Goal: Participate in discussion: Engage in conversation with other users on a specific topic

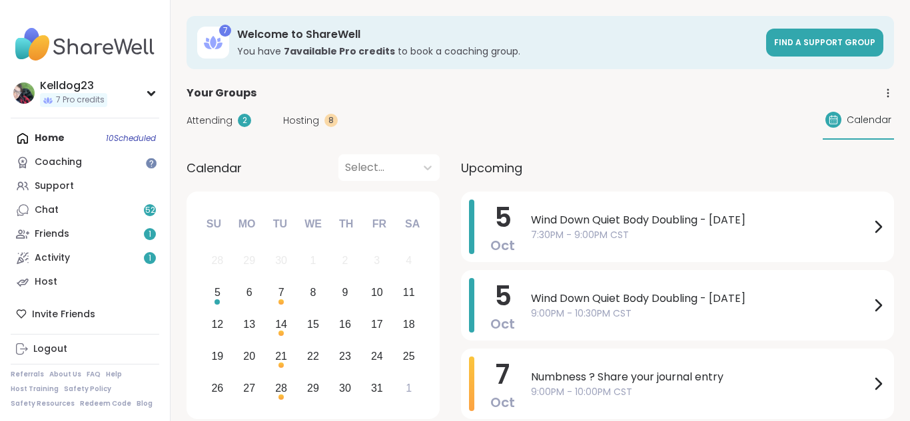
click at [217, 117] on span "Attending" at bounding box center [209, 121] width 46 height 14
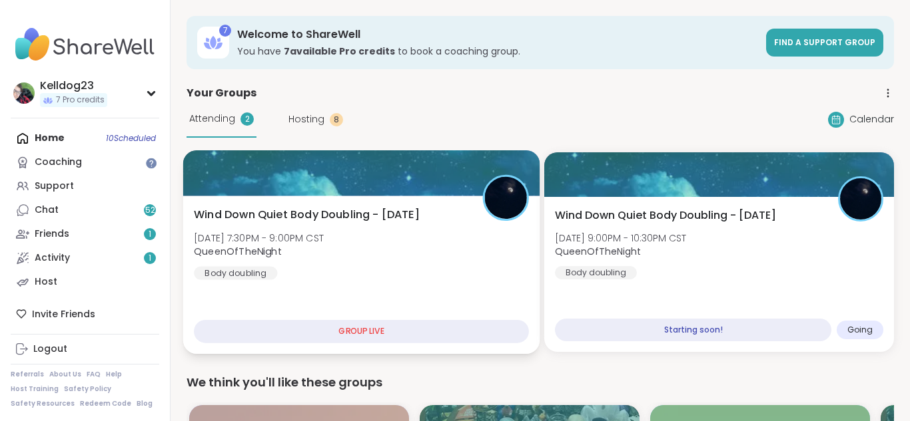
click at [405, 226] on div "Wind Down Quiet Body Doubling - [DATE] [DATE] 7:30PM - 9:00PM CST QueenOfTheNig…" at bounding box center [361, 243] width 335 height 73
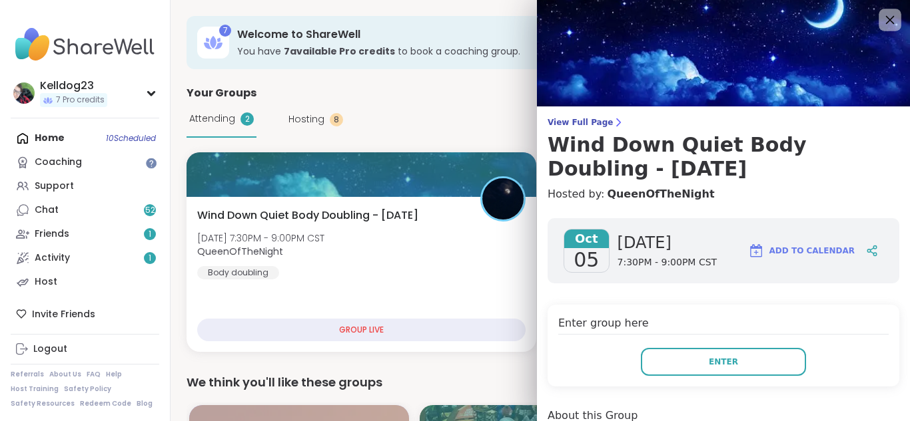
click at [891, 21] on icon at bounding box center [890, 20] width 9 height 9
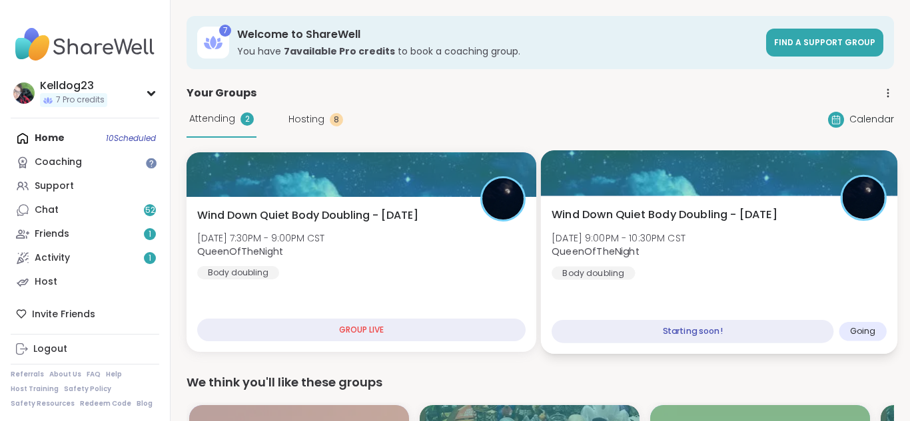
click at [755, 198] on div "Wind Down Quiet Body Doubling - [DATE] [DATE] 9:00PM - 10:30PM CST QueenOfTheNi…" at bounding box center [719, 275] width 357 height 158
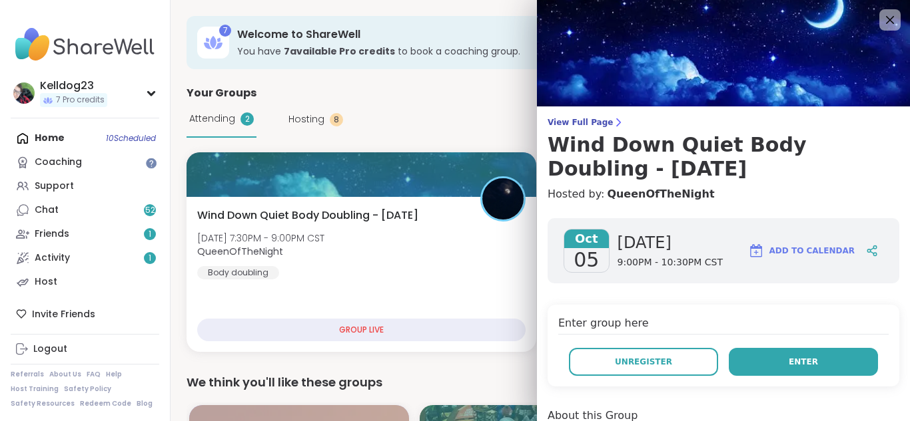
click at [749, 358] on button "Enter" at bounding box center [802, 362] width 149 height 28
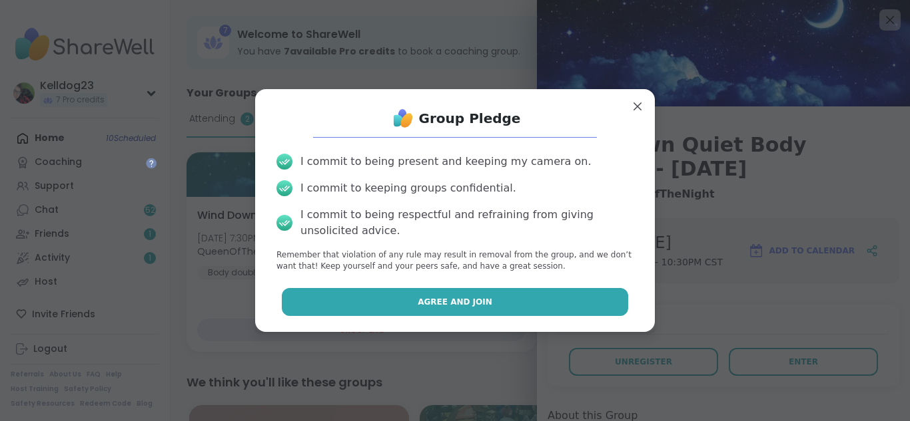
click at [469, 294] on button "Agree and Join" at bounding box center [455, 302] width 347 height 28
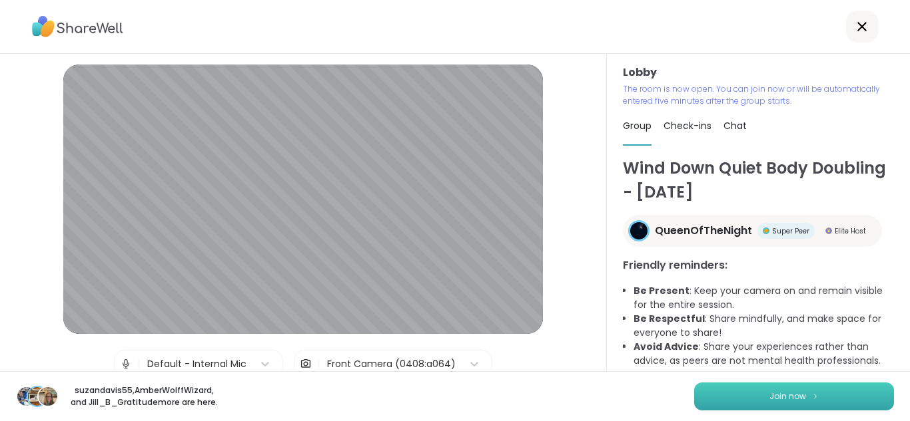
click at [744, 394] on button "Join now" at bounding box center [794, 397] width 200 height 28
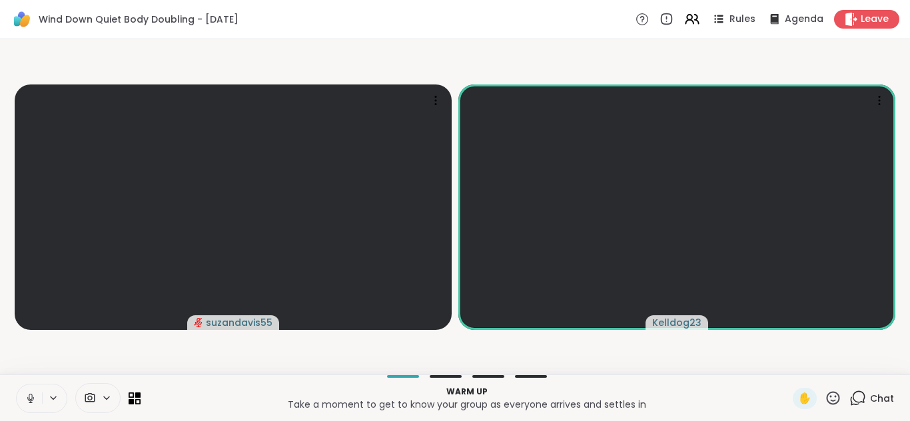
click at [29, 400] on icon at bounding box center [31, 399] width 12 height 12
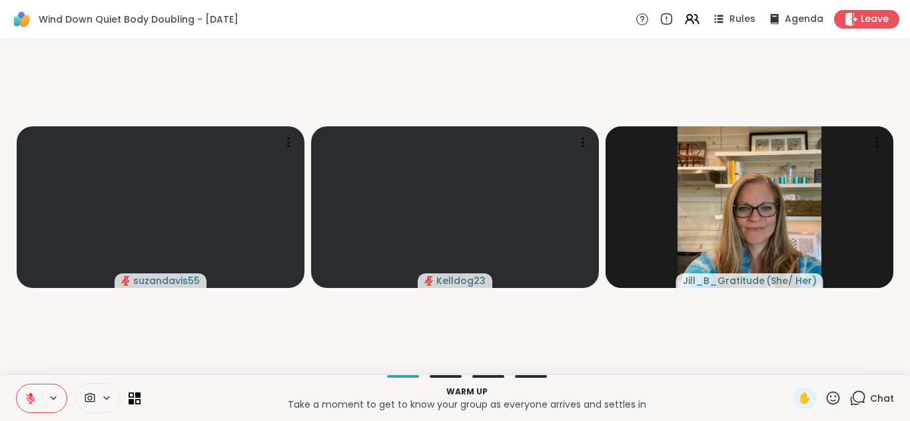
click at [859, 404] on icon at bounding box center [854, 402] width 9 height 9
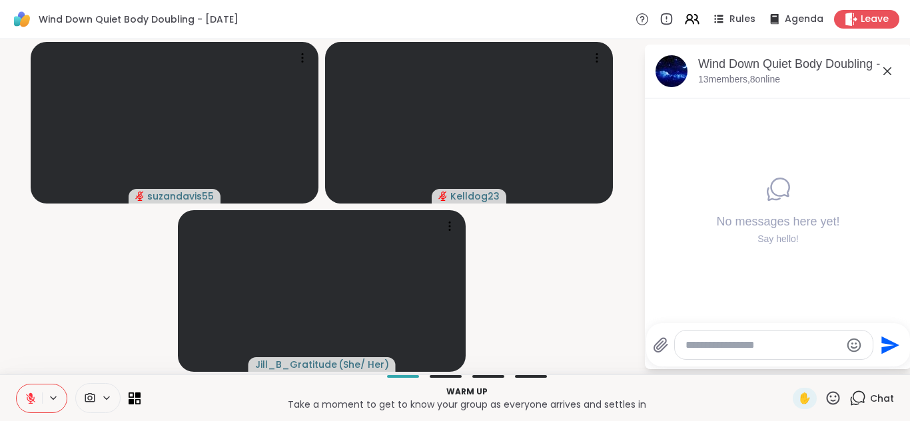
click at [736, 348] on textarea "Type your message" at bounding box center [762, 345] width 155 height 13
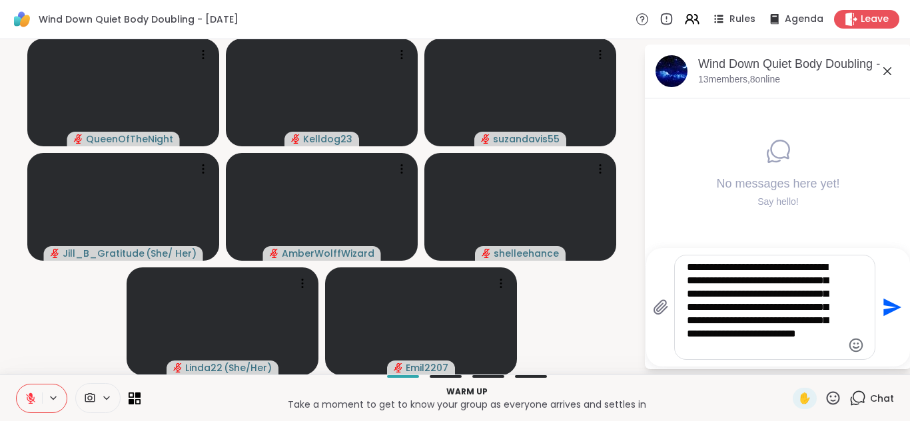
type textarea "**********"
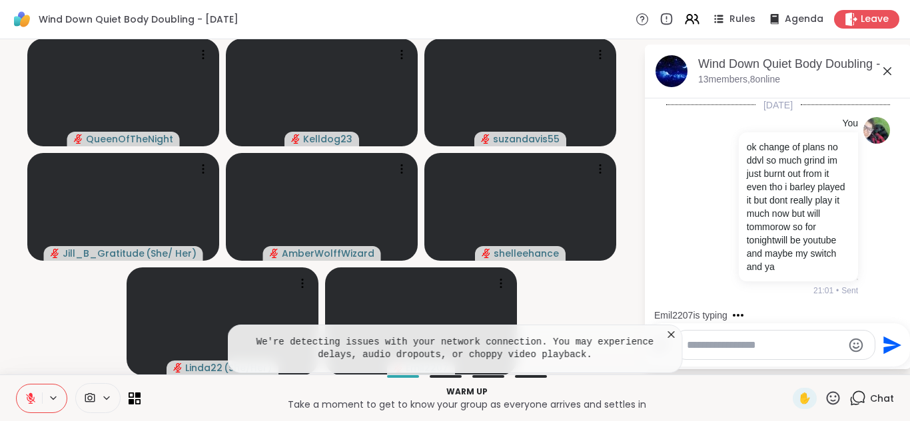
click at [886, 73] on icon at bounding box center [887, 71] width 16 height 16
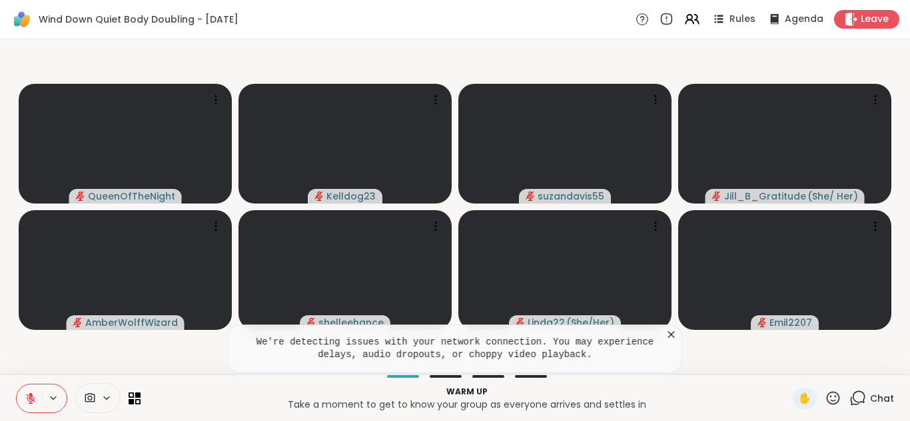
click at [672, 330] on icon at bounding box center [671, 334] width 13 height 13
